Goal: Check status: Check status

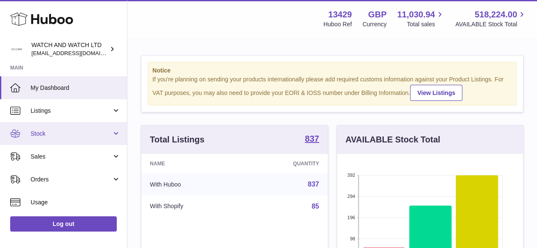
scroll to position [424261, 424207]
click at [41, 134] on span "Stock" at bounding box center [71, 134] width 81 height 8
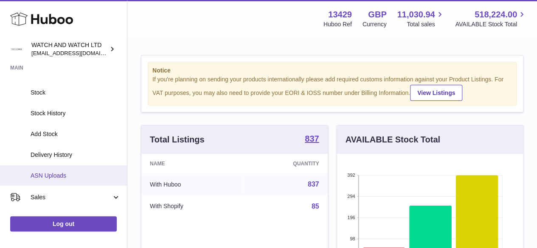
scroll to position [85, 0]
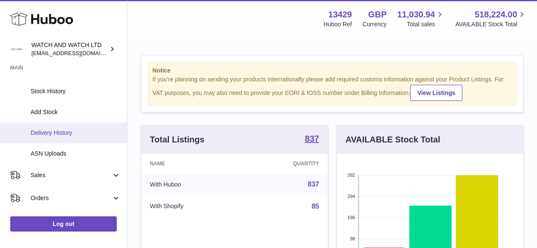
click at [55, 128] on link "Delivery History" at bounding box center [63, 133] width 127 height 21
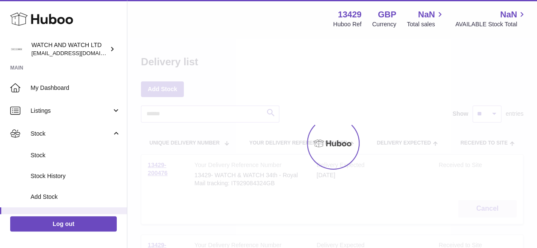
click at [64, 133] on span "Stock" at bounding box center [71, 134] width 81 height 8
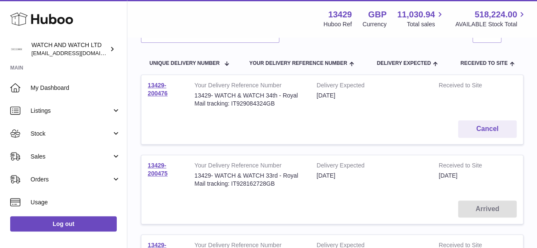
scroll to position [85, 0]
